Goal: Task Accomplishment & Management: Manage account settings

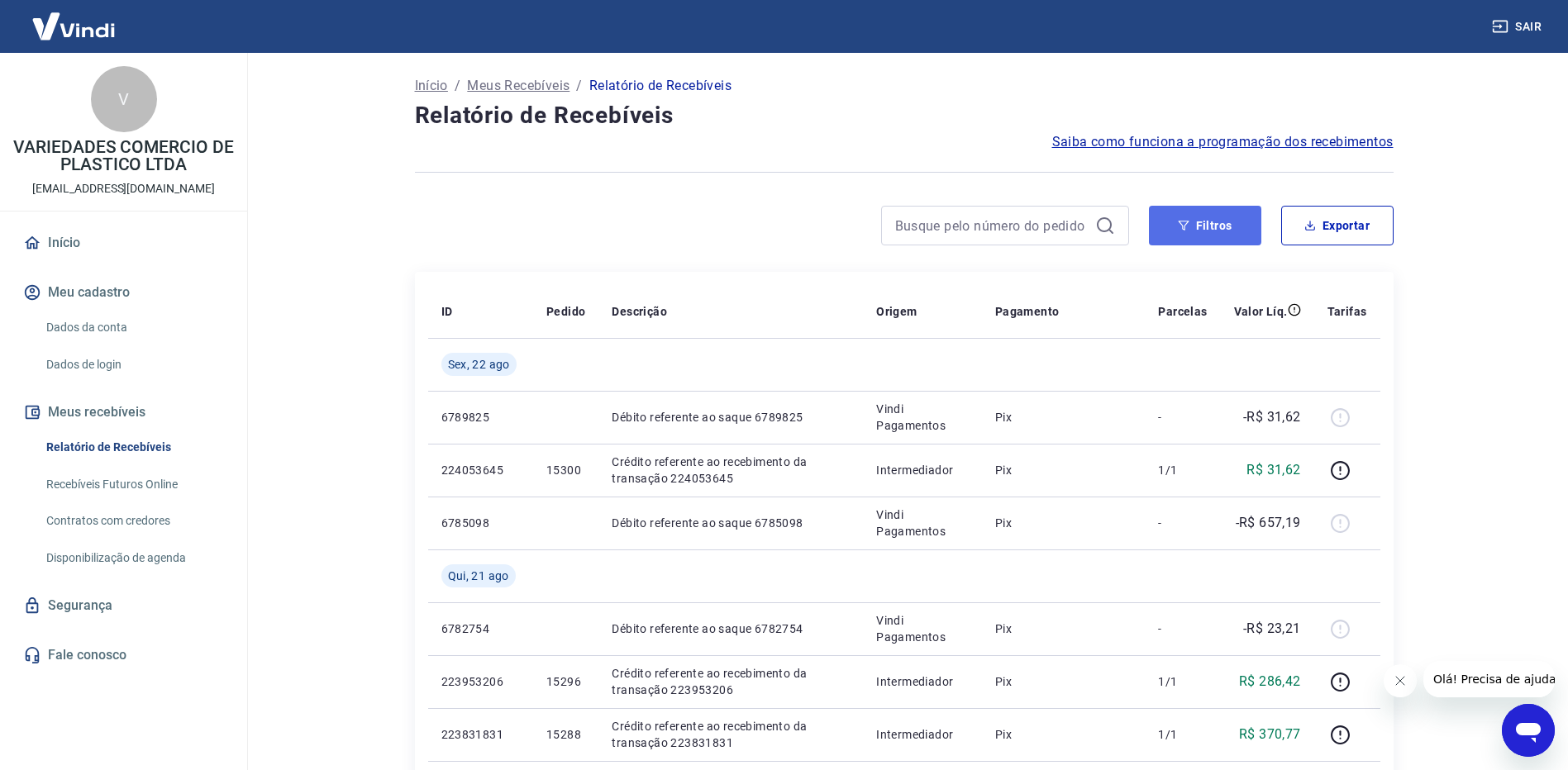
click at [1215, 227] on button "Filtros" at bounding box center [1204, 226] width 113 height 39
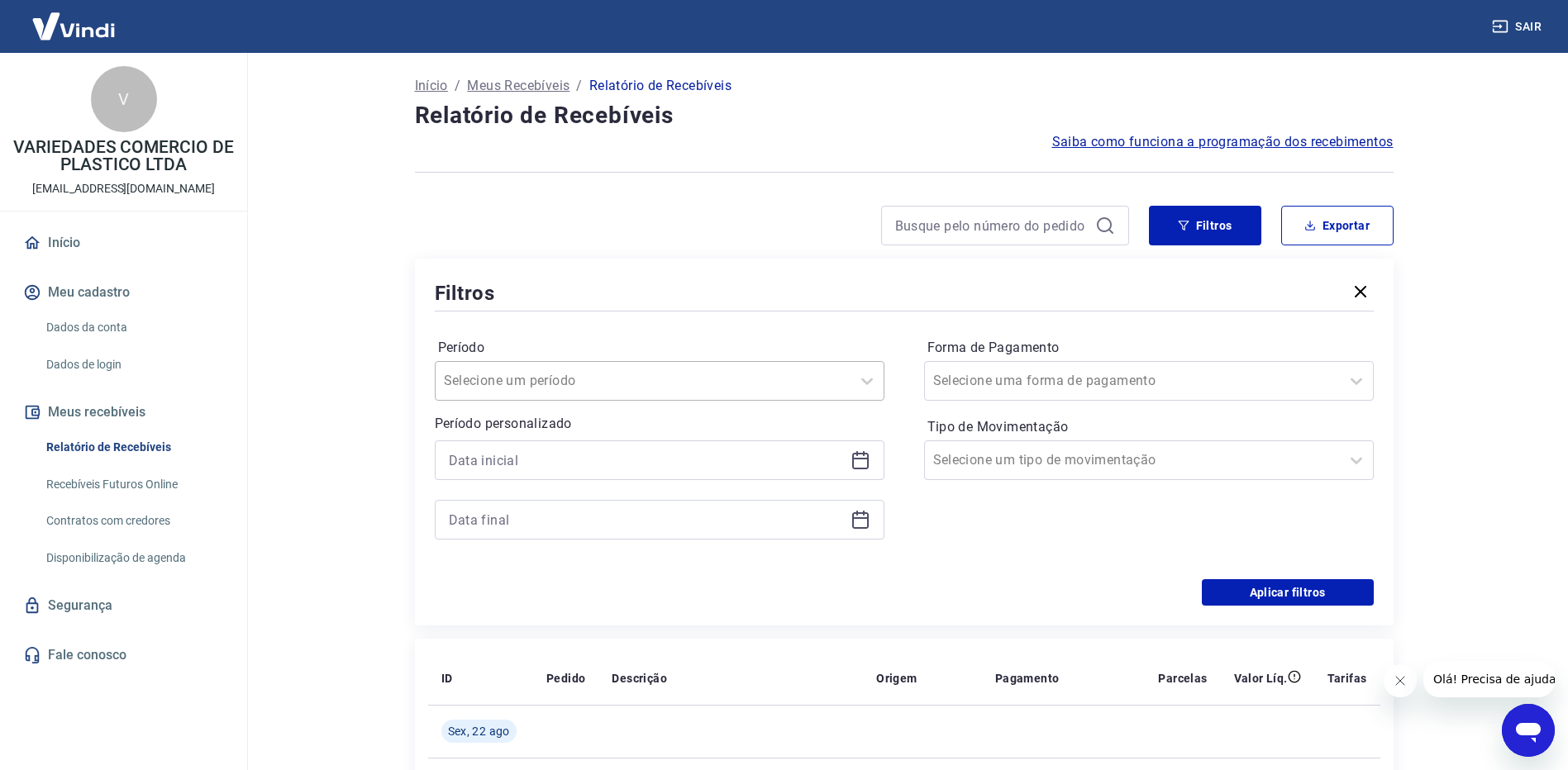
drag, startPoint x: 545, startPoint y: 388, endPoint x: 546, endPoint y: 378, distance: 10.0
click at [544, 389] on input "Período" at bounding box center [527, 381] width 167 height 20
click at [549, 373] on input "Período" at bounding box center [527, 381] width 167 height 20
click at [974, 570] on div "Período Selecione um período Período personalizado Forma de Pagamento Selecione…" at bounding box center [904, 447] width 938 height 265
click at [809, 457] on input at bounding box center [646, 460] width 395 height 25
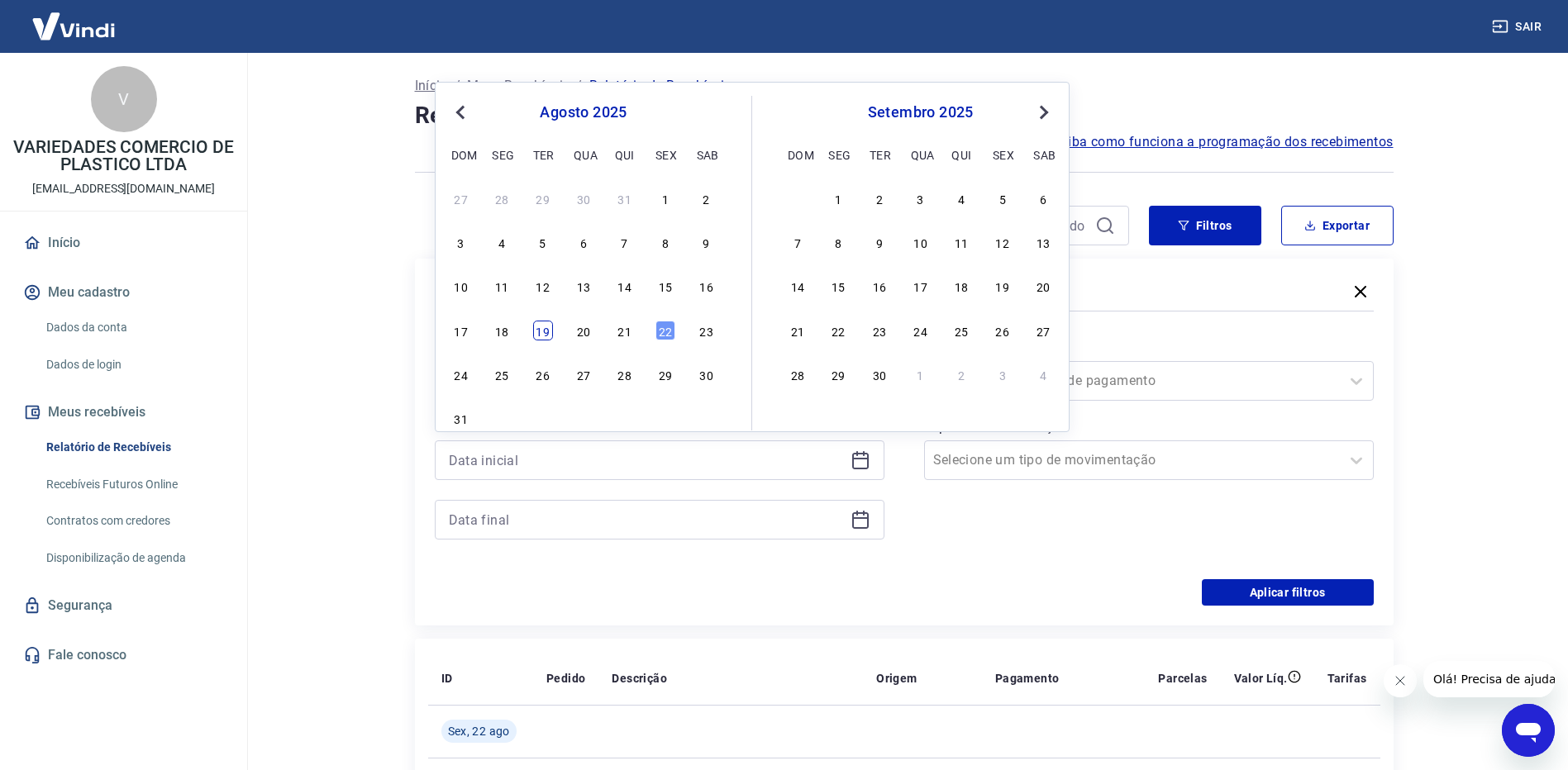
click at [547, 328] on div "19" at bounding box center [543, 331] width 20 height 20
type input "19/08/2025"
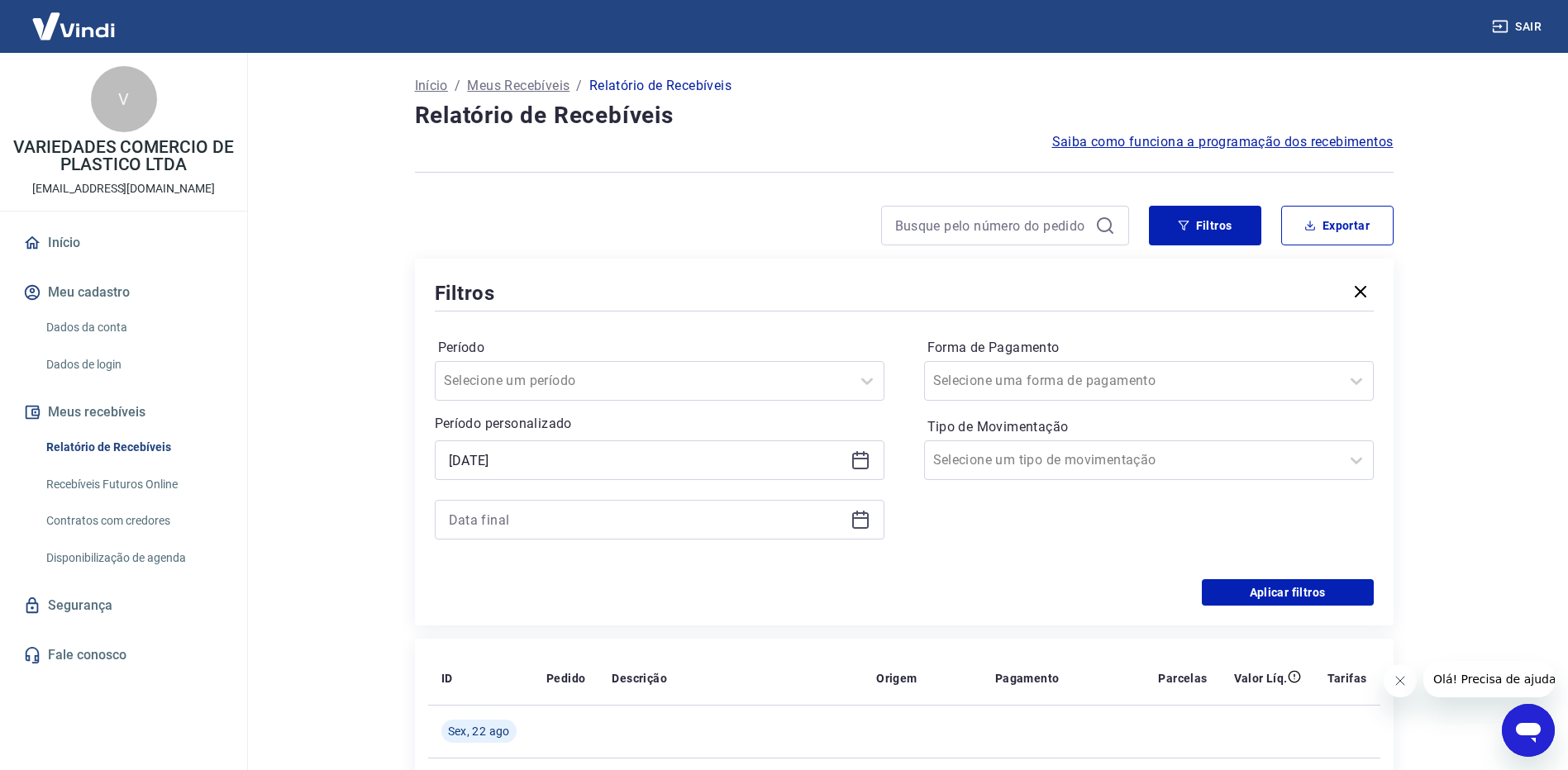
click at [862, 519] on icon at bounding box center [861, 518] width 16 height 2
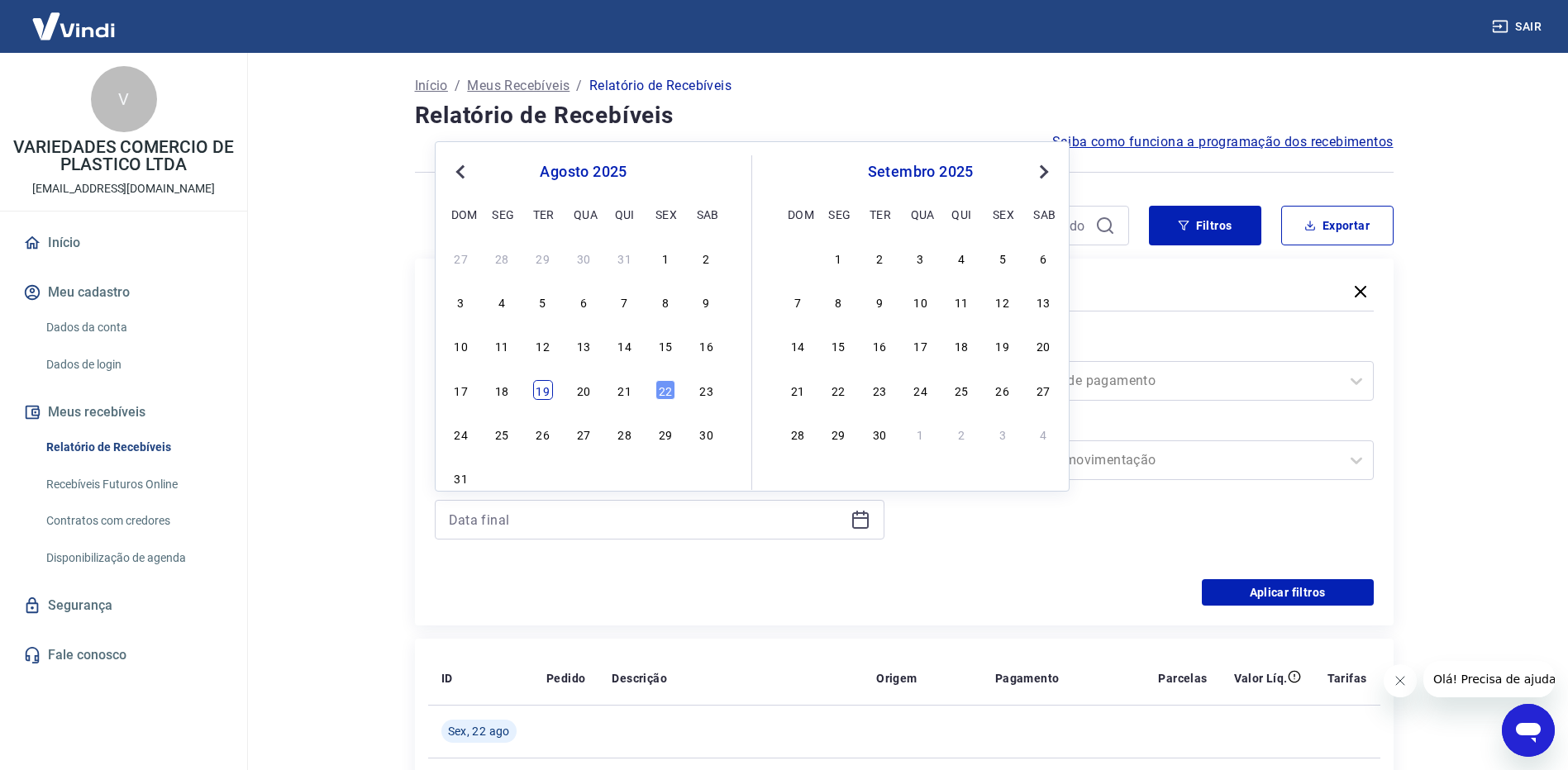
click at [549, 398] on div "19" at bounding box center [543, 390] width 20 height 20
type input "19/08/2025"
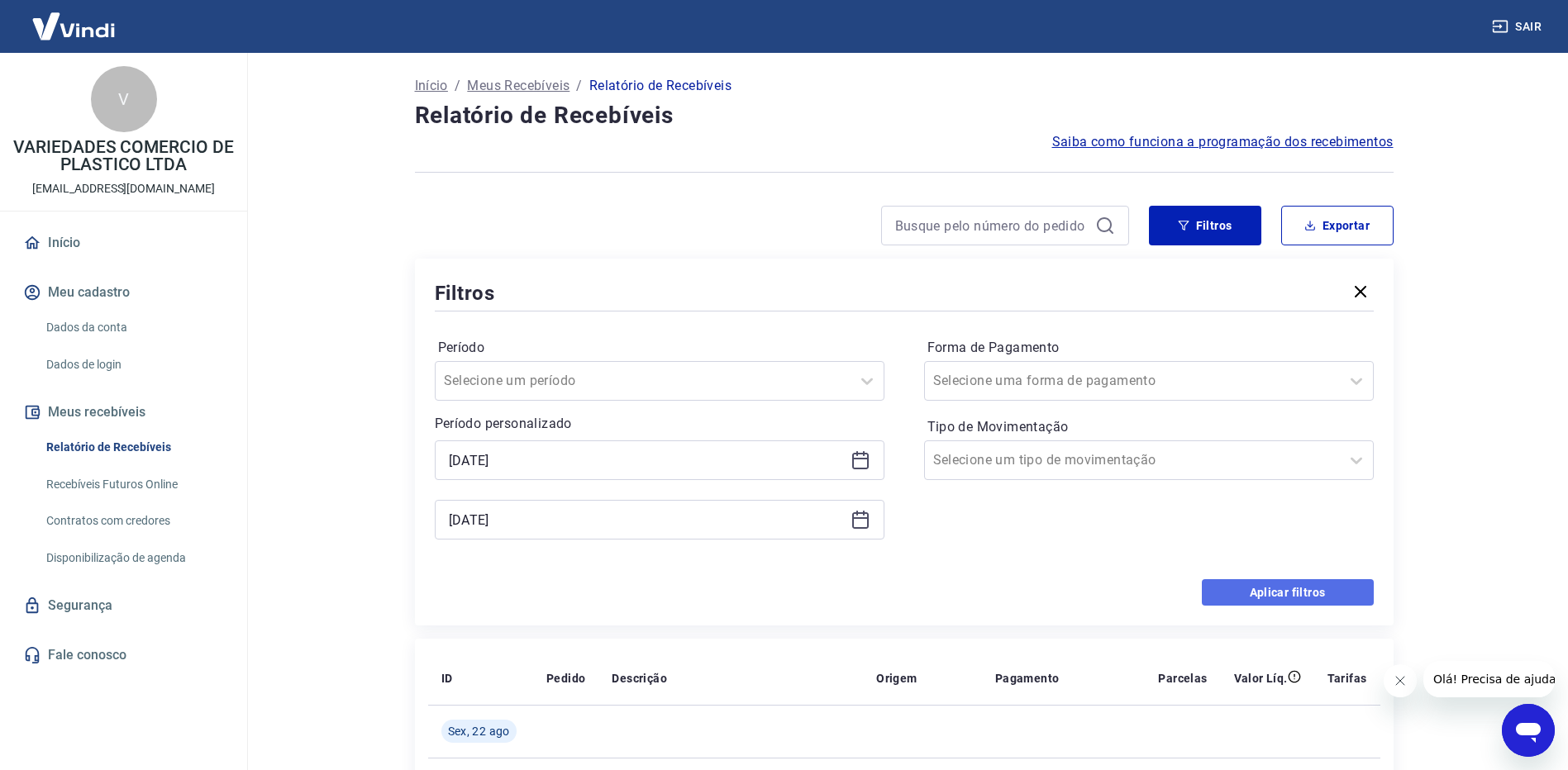
click at [1257, 586] on button "Aplicar filtros" at bounding box center [1288, 592] width 172 height 27
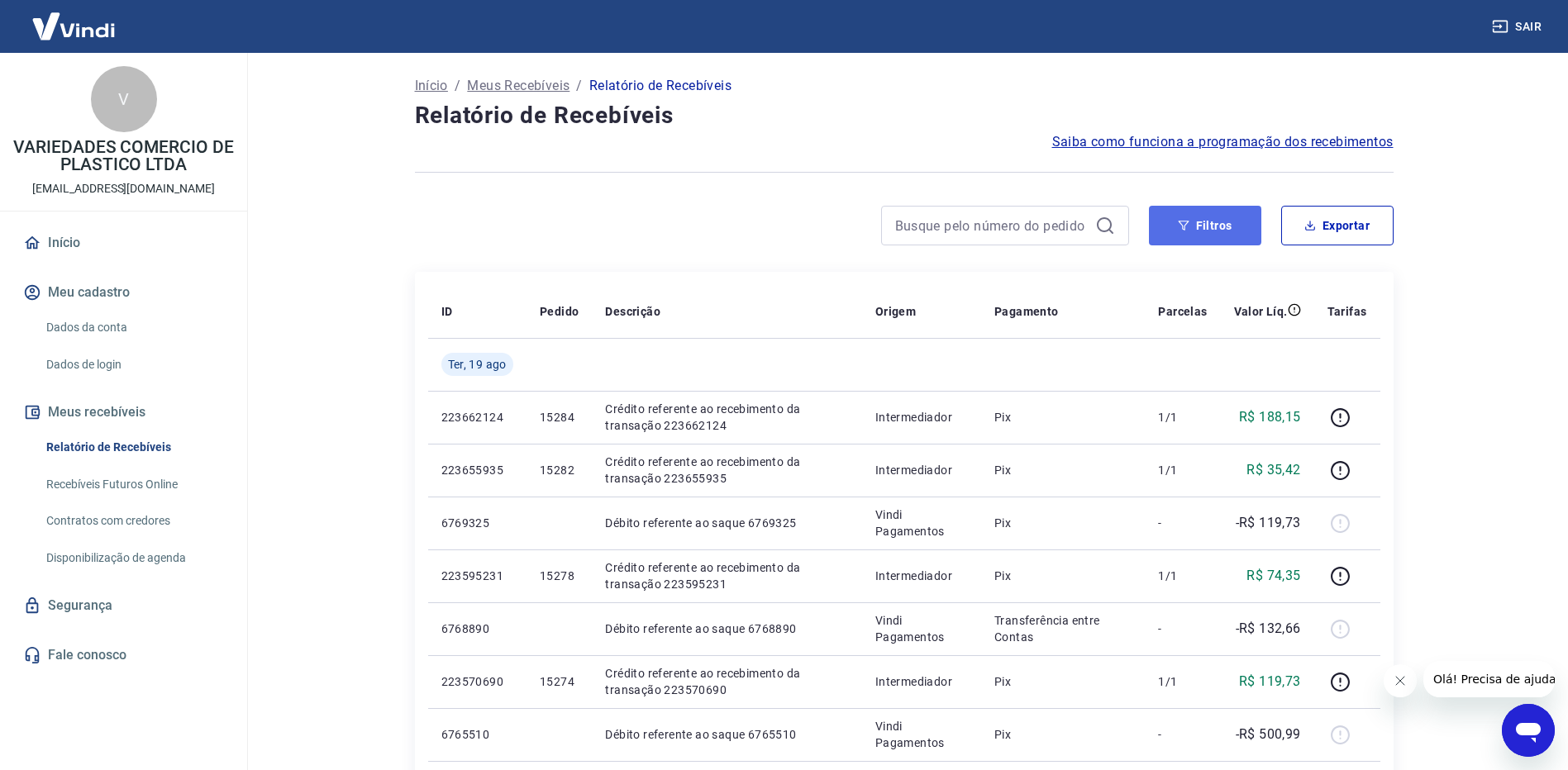
click at [1215, 215] on button "Filtros" at bounding box center [1204, 226] width 113 height 39
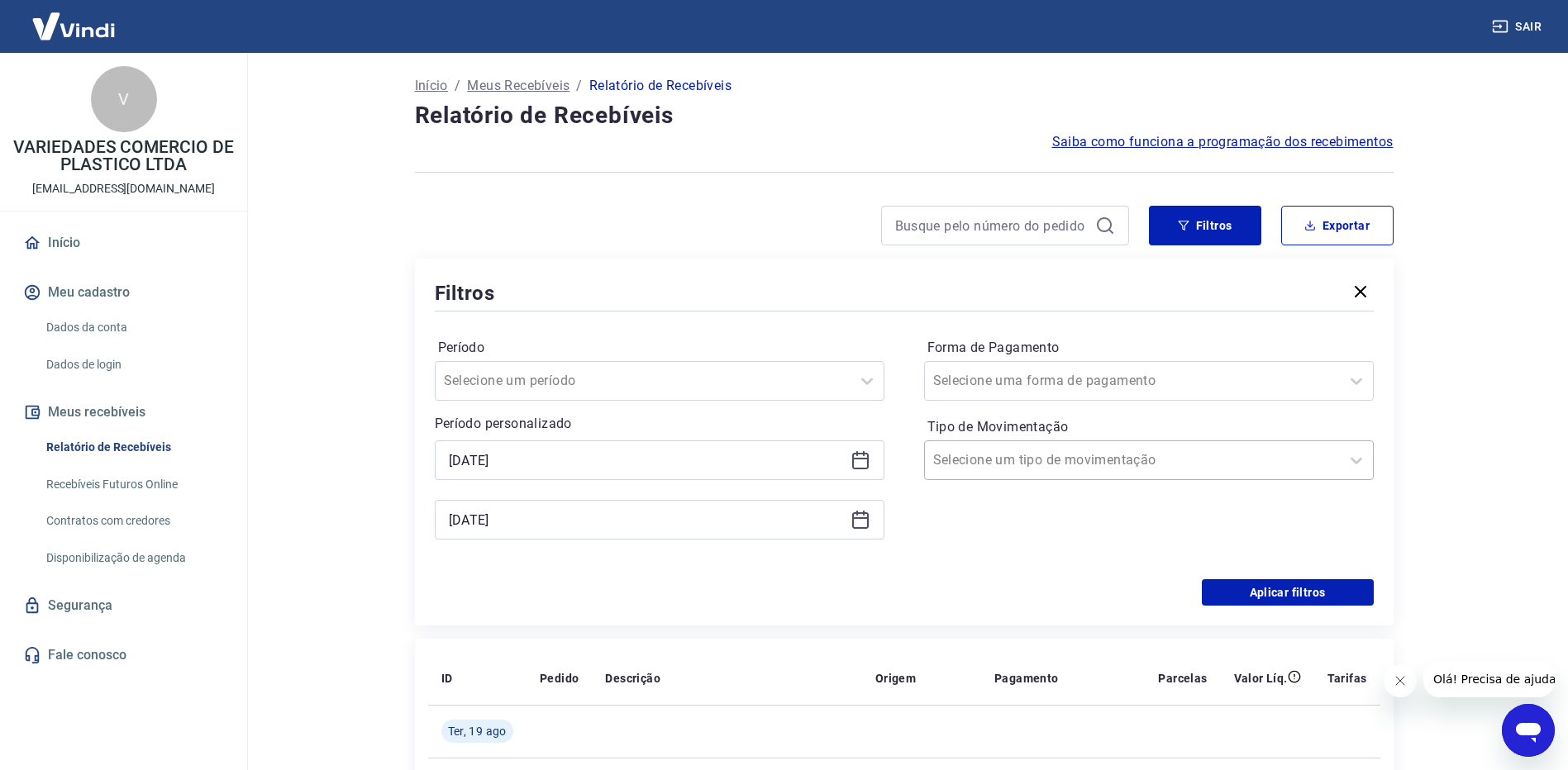
click at [1093, 467] on div at bounding box center [1132, 460] width 399 height 23
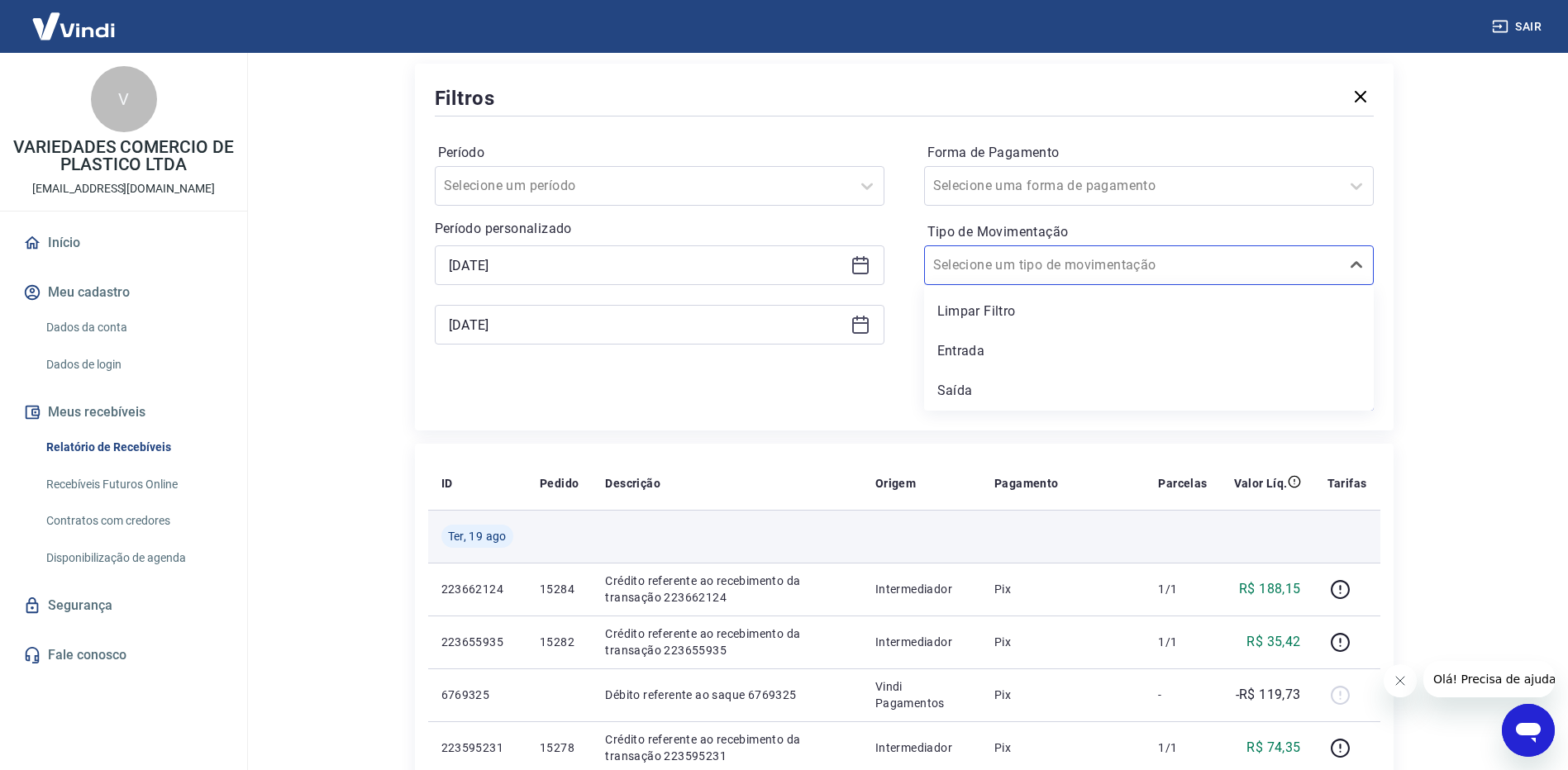
scroll to position [165, 0]
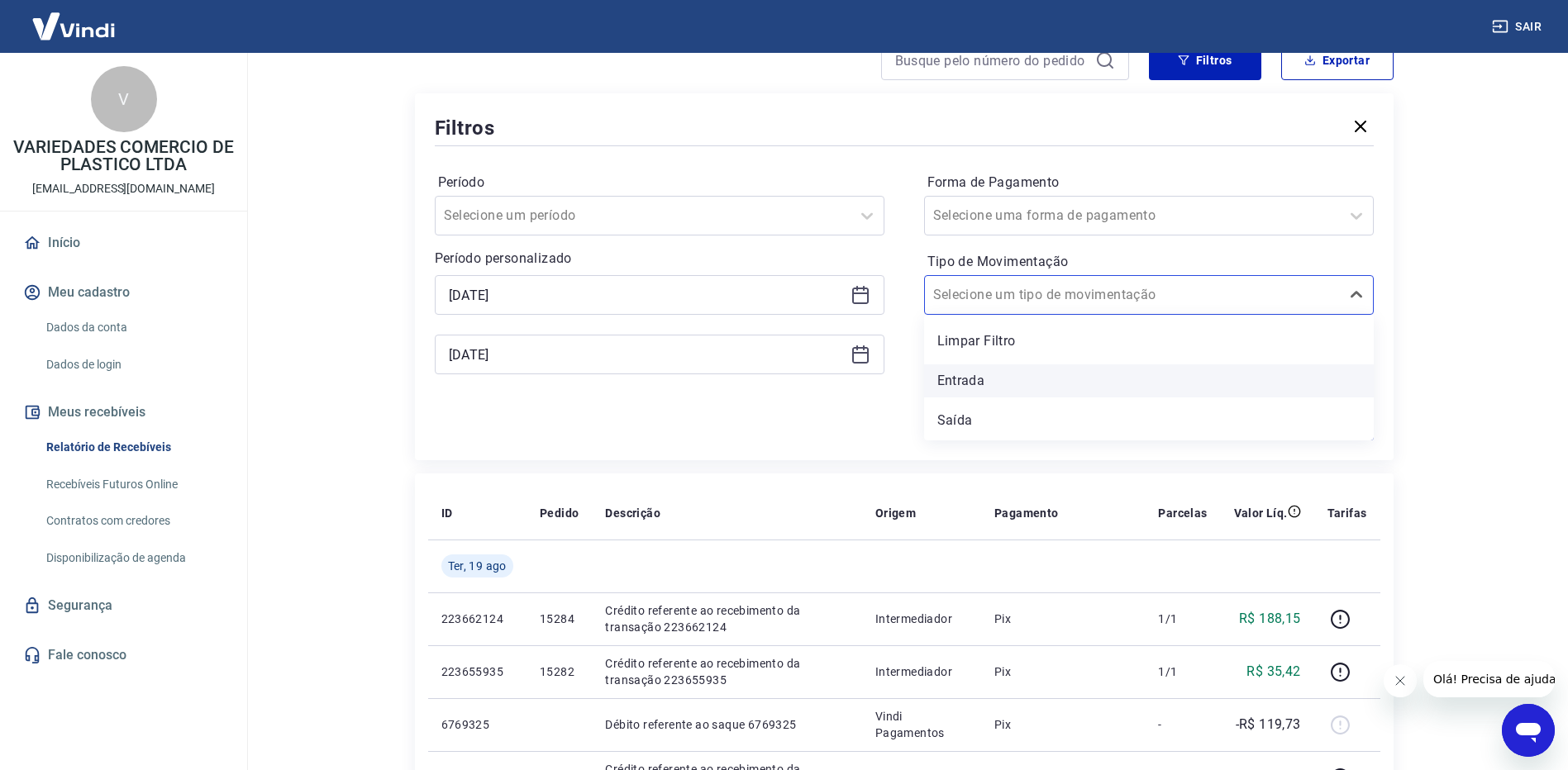
click at [1010, 380] on div "Entrada" at bounding box center [1148, 381] width 450 height 33
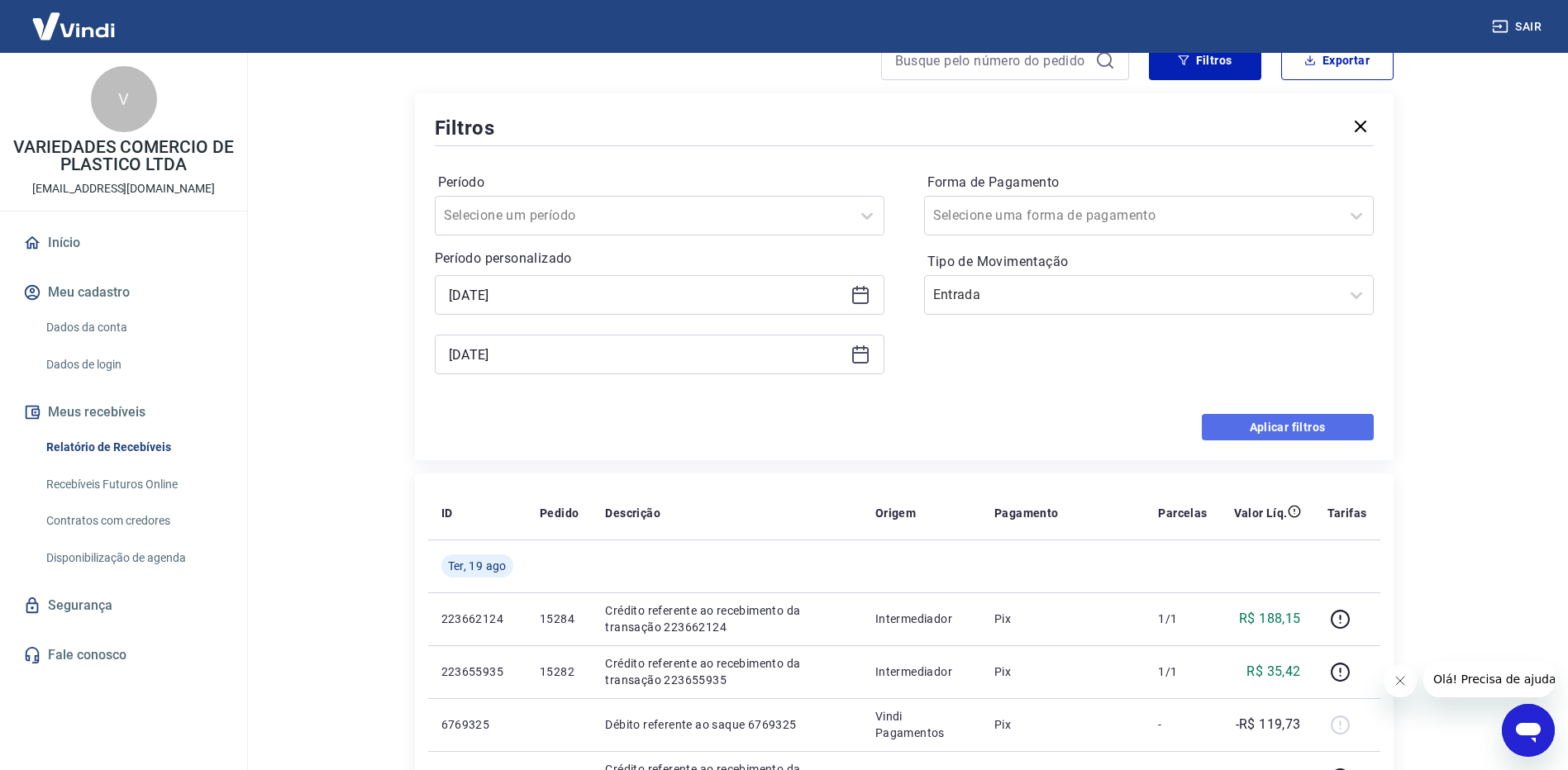
click at [1317, 428] on button "Aplicar filtros" at bounding box center [1288, 427] width 172 height 27
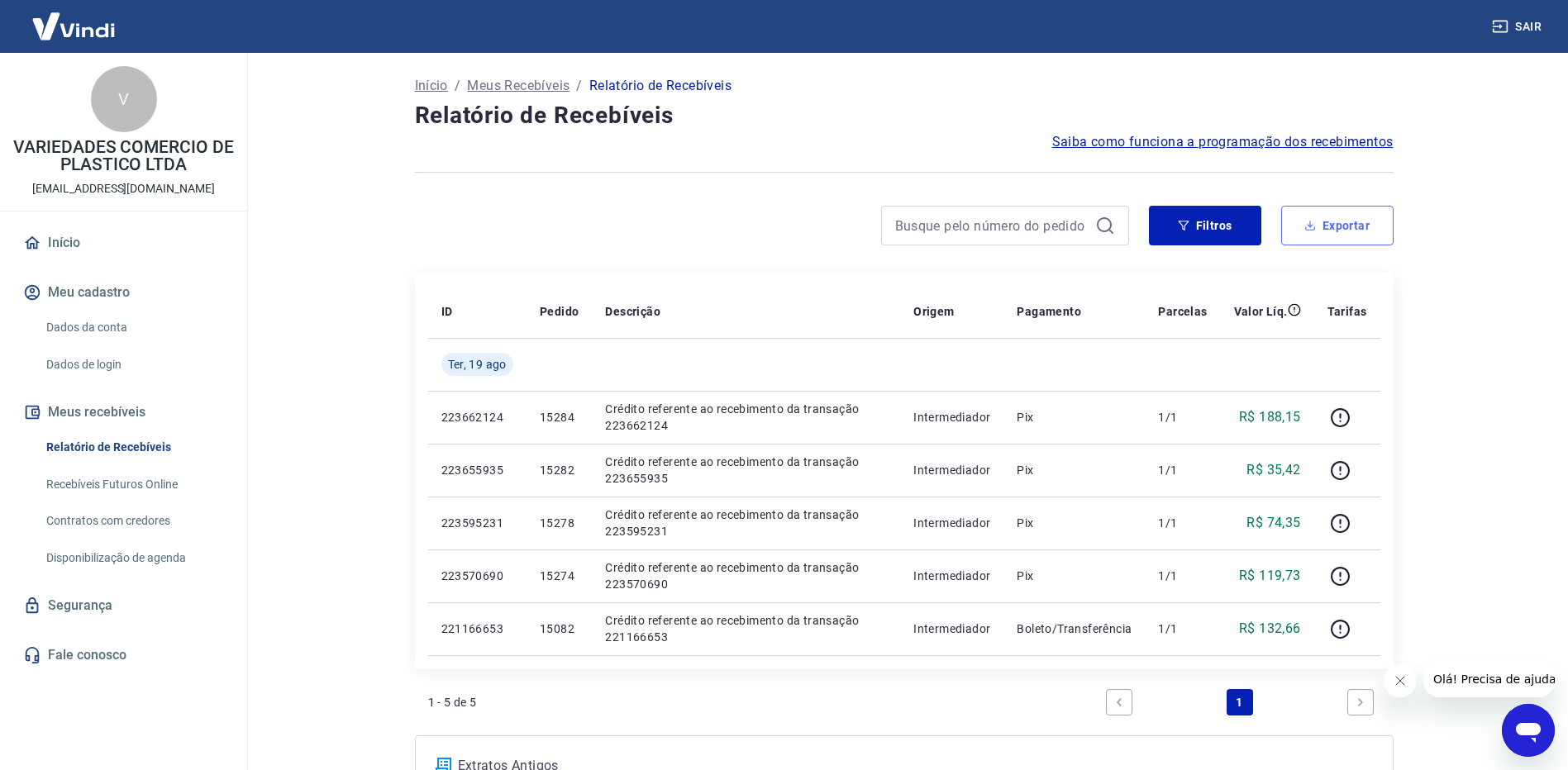
click at [1328, 224] on button "Exportar" at bounding box center [1337, 226] width 113 height 39
type input "19/08/2025"
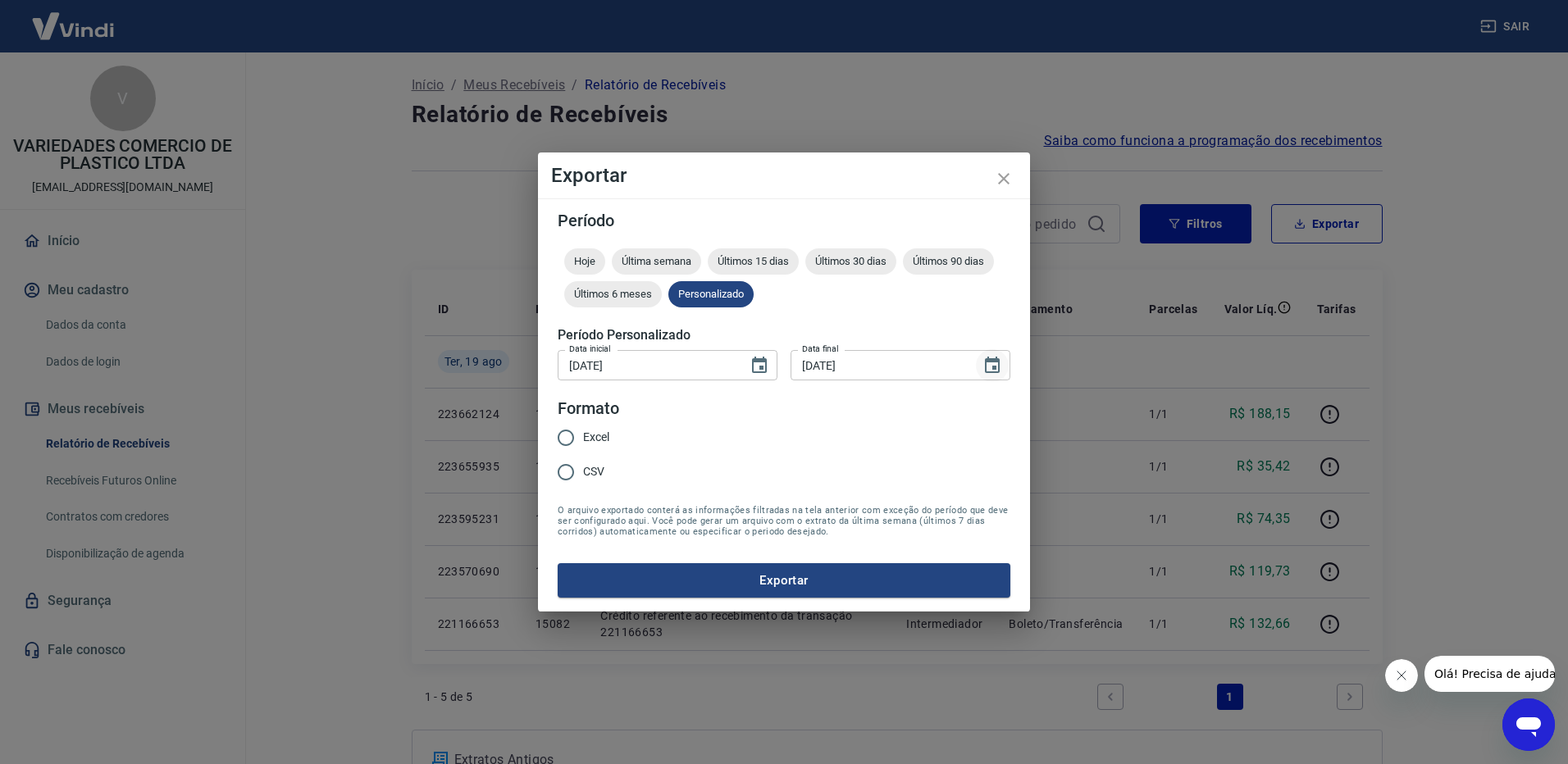
click at [994, 362] on icon "Choose date, selected date is 19 de ago de 2025" at bounding box center [992, 365] width 15 height 16
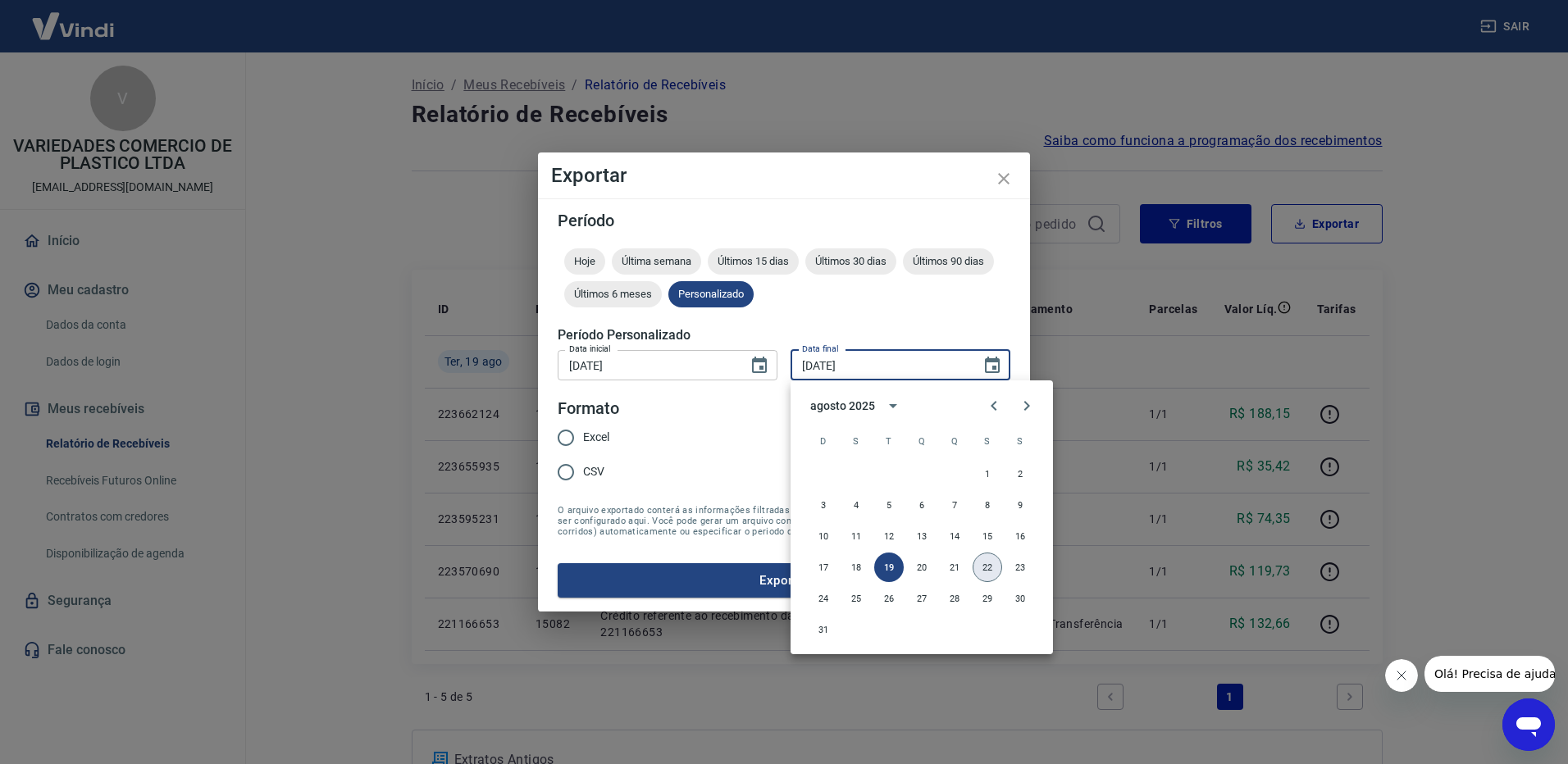
click at [990, 563] on button "22" at bounding box center [987, 568] width 29 height 29
type input "22/08/2025"
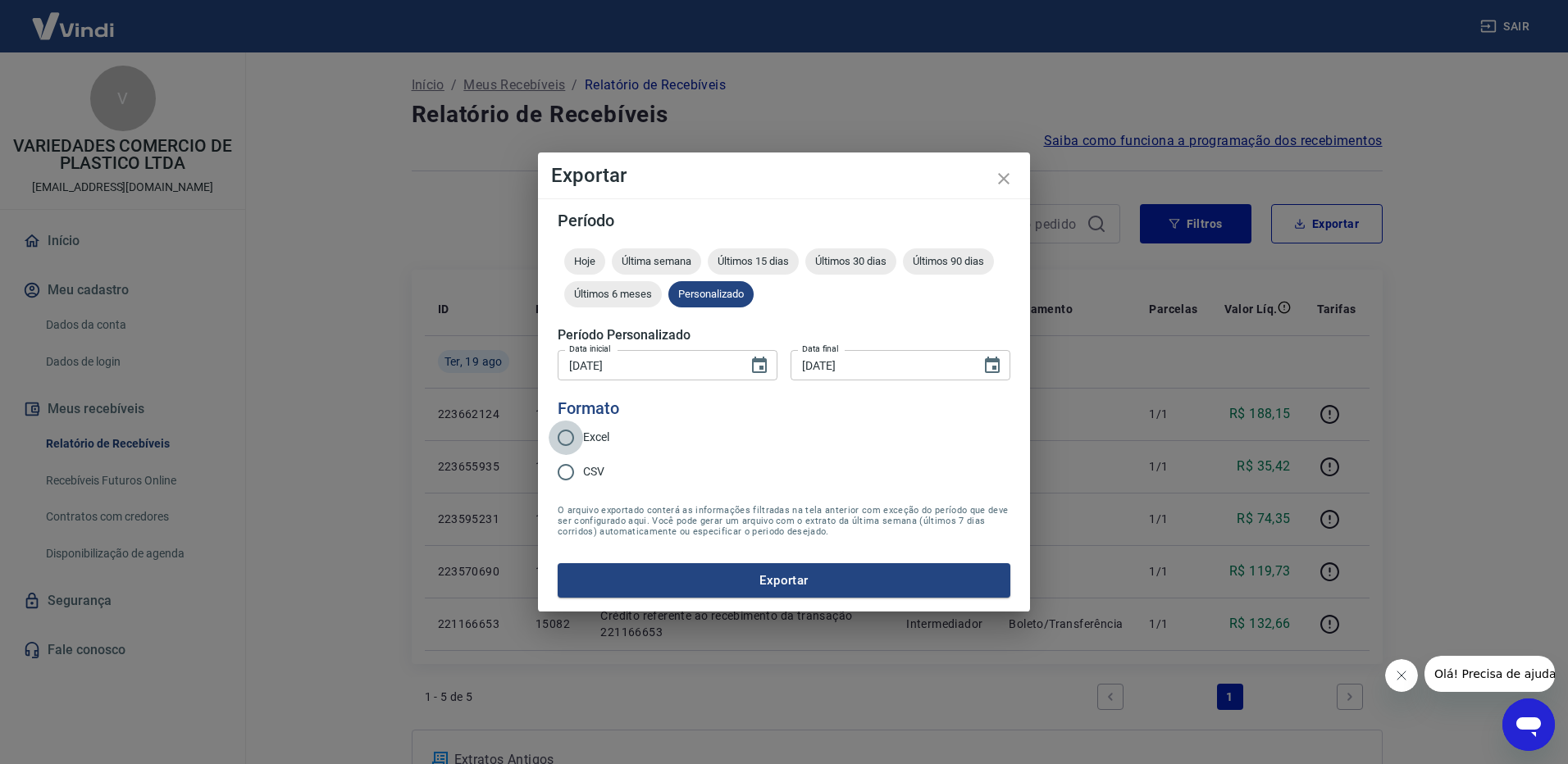
click at [571, 438] on input "Excel" at bounding box center [566, 438] width 35 height 35
radio input "true"
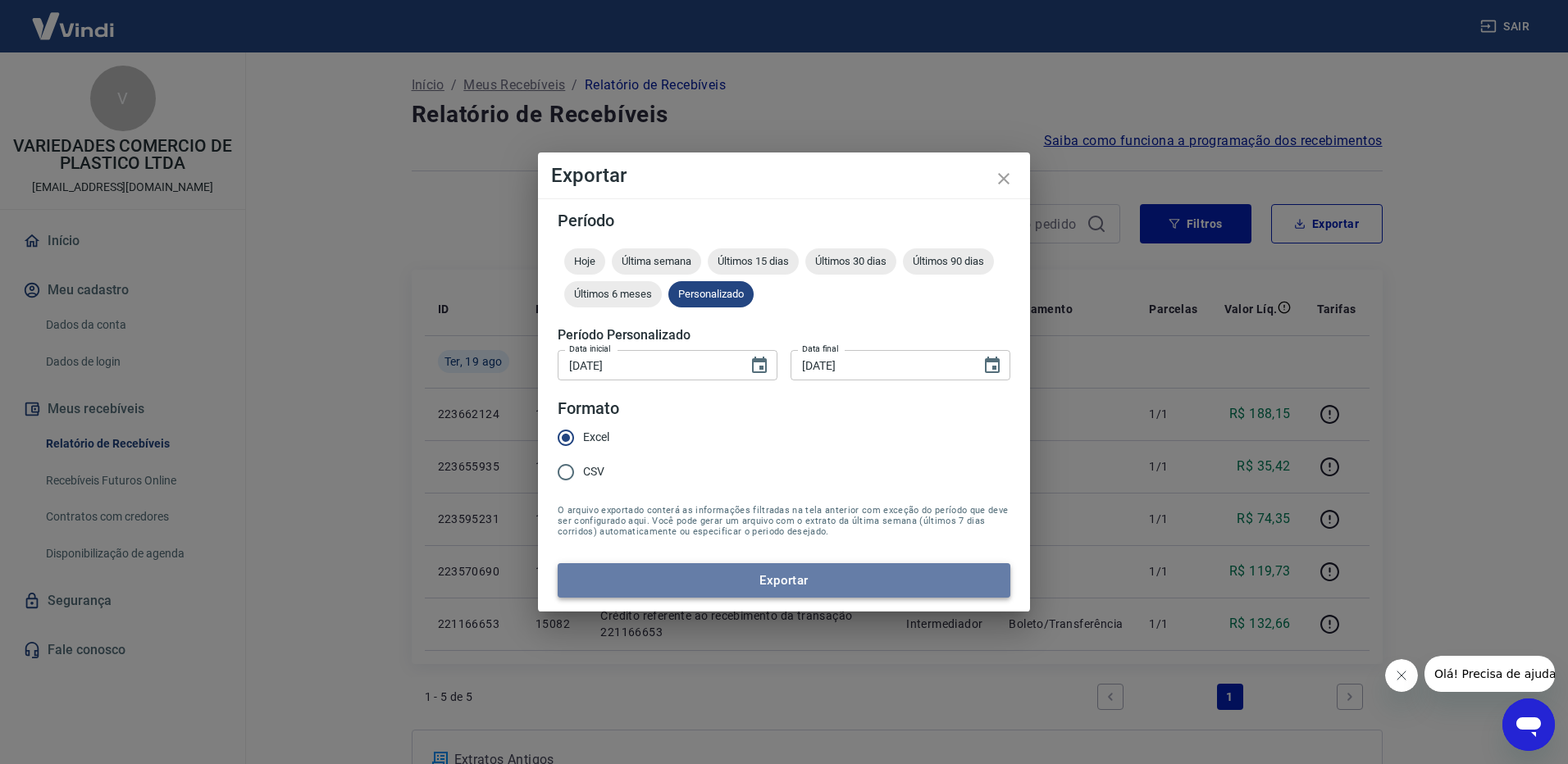
click at [834, 572] on button "Exportar" at bounding box center [784, 580] width 453 height 35
